Goal: Transaction & Acquisition: Book appointment/travel/reservation

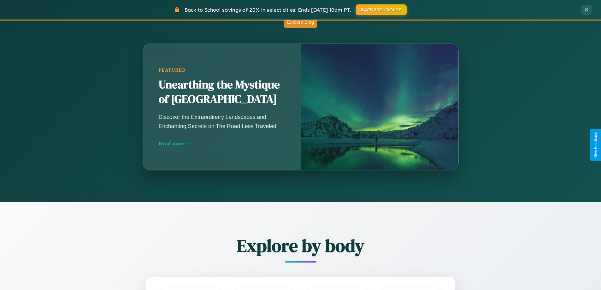
scroll to position [1214, 0]
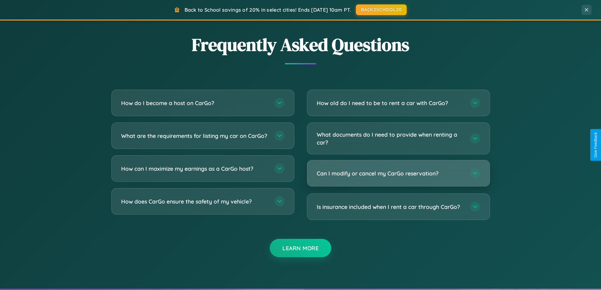
click at [398, 174] on h3 "Can I modify or cancel my CarGo reservation?" at bounding box center [390, 173] width 147 height 8
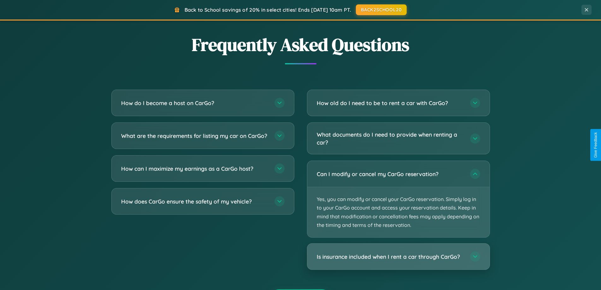
click at [398, 257] on h3 "Is insurance included when I rent a car through CarGo?" at bounding box center [390, 257] width 147 height 8
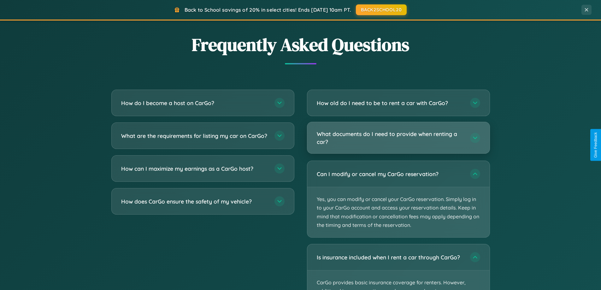
click at [398, 138] on h3 "What documents do I need to provide when renting a car?" at bounding box center [390, 137] width 147 height 15
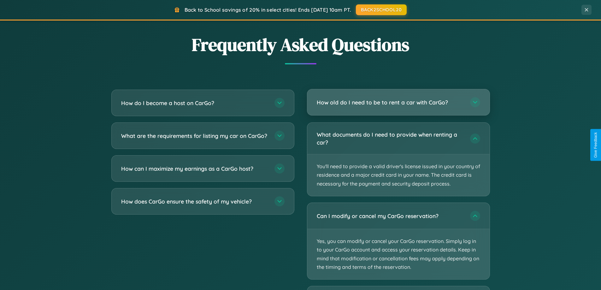
click at [398, 102] on h3 "How old do I need to be to rent a car with CarGo?" at bounding box center [390, 102] width 147 height 8
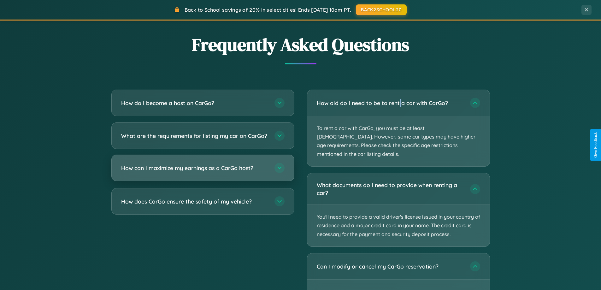
click at [203, 172] on h3 "How can I maximize my earnings as a CarGo host?" at bounding box center [194, 168] width 147 height 8
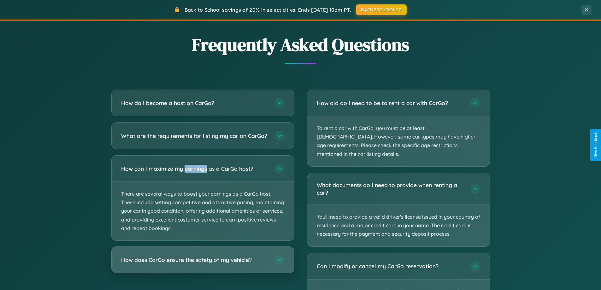
click at [203, 264] on h3 "How does CarGo ensure the safety of my vehicle?" at bounding box center [194, 260] width 147 height 8
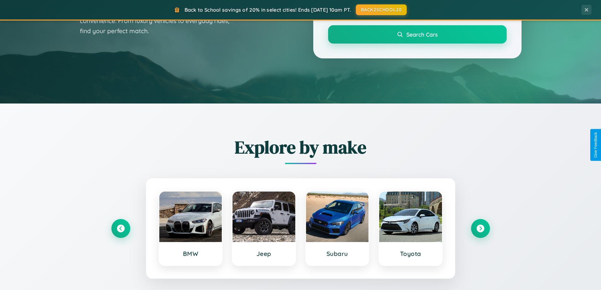
scroll to position [19, 0]
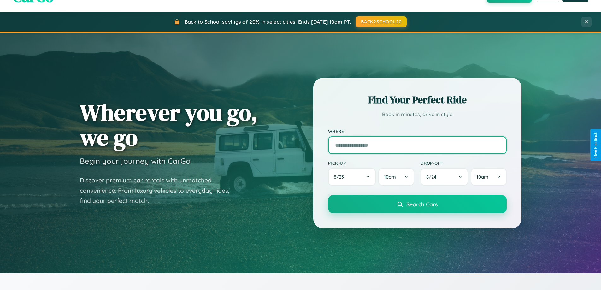
click at [417, 145] on input "text" at bounding box center [417, 145] width 179 height 18
type input "**********"
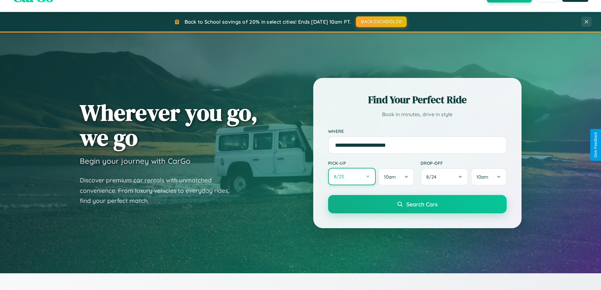
click at [352, 177] on button "8 / 23" at bounding box center [352, 176] width 48 height 17
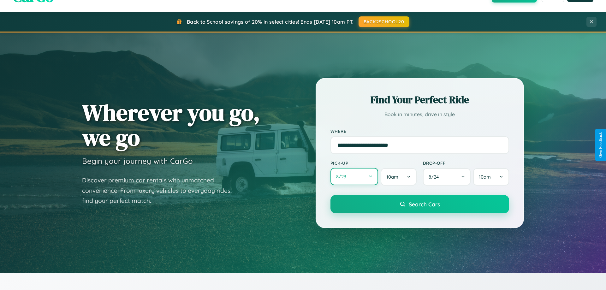
select select "*"
select select "****"
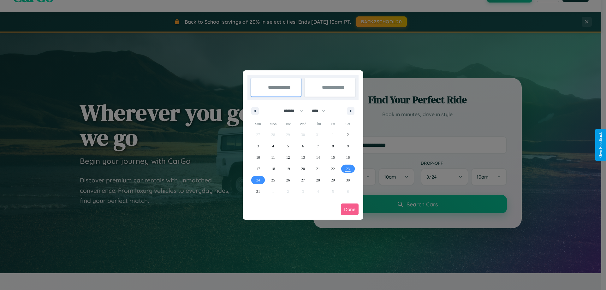
drag, startPoint x: 290, startPoint y: 111, endPoint x: 303, endPoint y: 127, distance: 20.2
click at [290, 111] on select "******* ******** ***** ***** *** **** **** ****** ********* ******* ******** **…" at bounding box center [292, 111] width 27 height 10
select select "*"
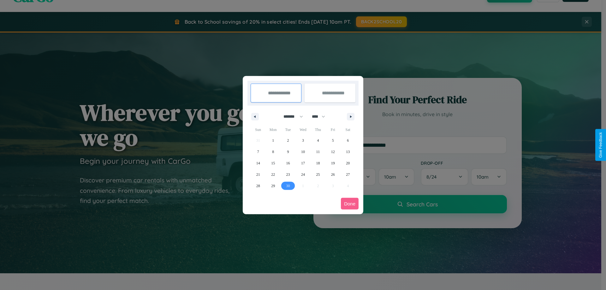
click at [288, 186] on span "30" at bounding box center [288, 185] width 4 height 11
type input "**********"
click at [351, 116] on icon "button" at bounding box center [351, 117] width 3 height 3
select select "*"
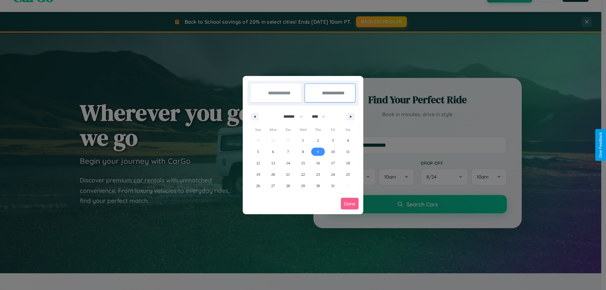
click at [318, 151] on span "9" at bounding box center [318, 151] width 2 height 11
type input "**********"
select select "*"
click at [350, 204] on button "Done" at bounding box center [350, 204] width 18 height 12
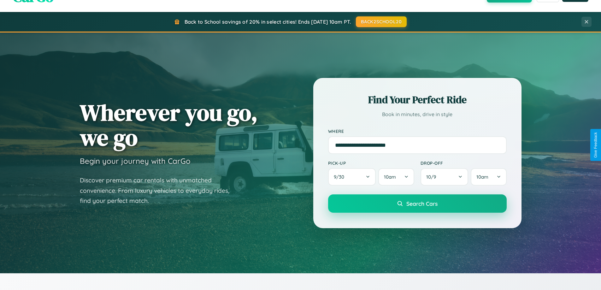
click at [417, 204] on span "Search Cars" at bounding box center [422, 203] width 31 height 7
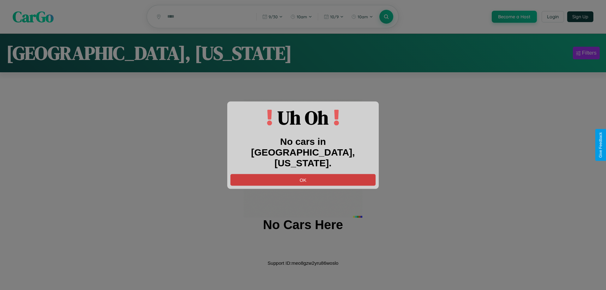
click at [303, 174] on button "OK" at bounding box center [302, 180] width 145 height 12
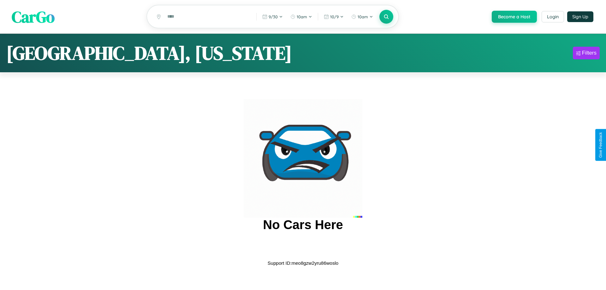
click at [33, 17] on span "CarGo" at bounding box center [33, 17] width 43 height 22
